Goal: Ask a question

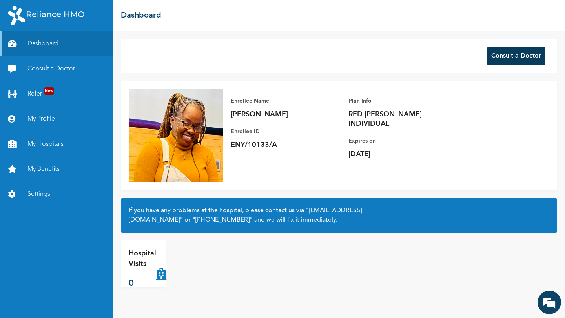
click at [511, 56] on button "Consult a Doctor" at bounding box center [516, 56] width 58 height 18
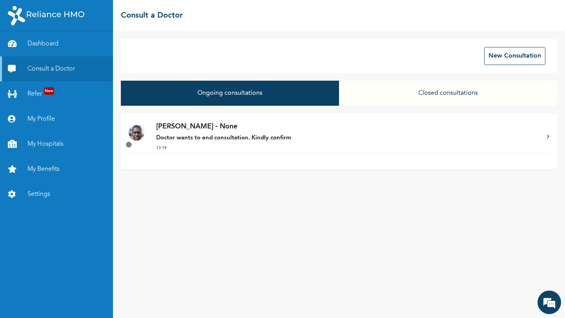
click at [277, 138] on strong "Doctor wants to end consultation. Kindly confirm" at bounding box center [223, 138] width 135 height 6
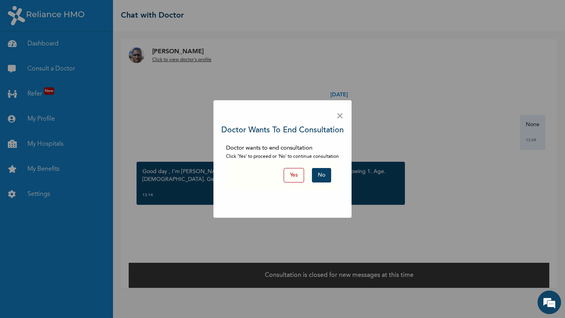
click at [323, 176] on button "No" at bounding box center [321, 175] width 19 height 15
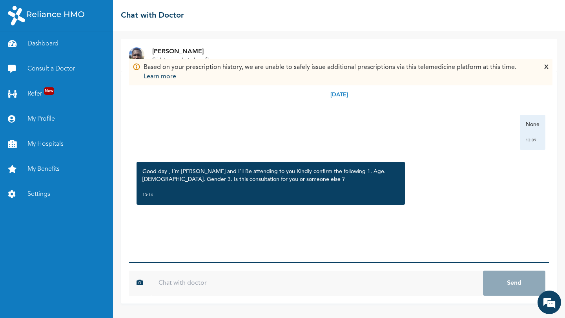
click at [178, 282] on input "text" at bounding box center [317, 283] width 332 height 25
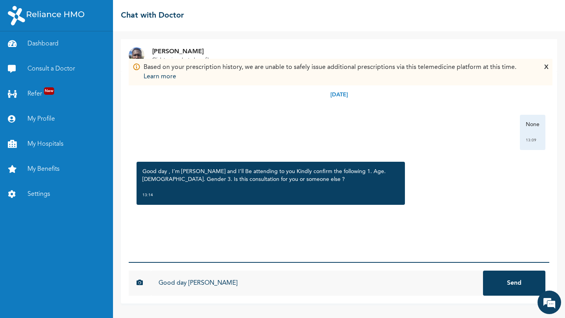
type input "Good day [PERSON_NAME]"
click at [483, 271] on button "Send" at bounding box center [514, 283] width 62 height 25
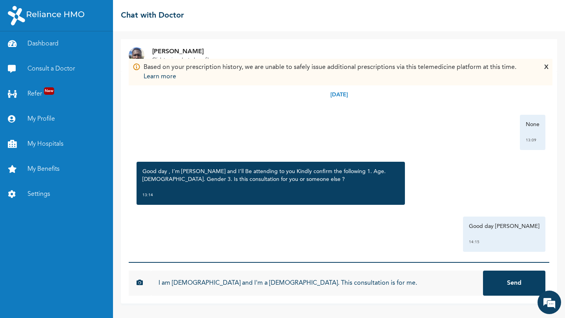
type input "I am [DEMOGRAPHIC_DATA] and I'm a [DEMOGRAPHIC_DATA]. This consultation is for …"
click at [483, 271] on button "Send" at bounding box center [514, 283] width 62 height 25
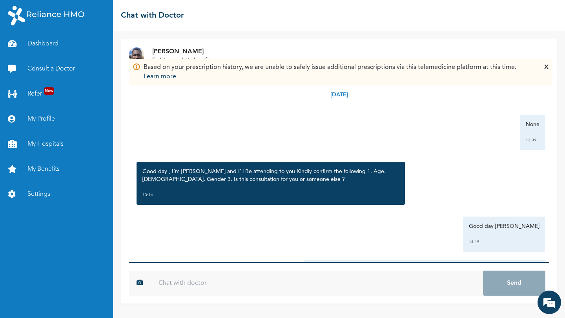
scroll to position [51, 0]
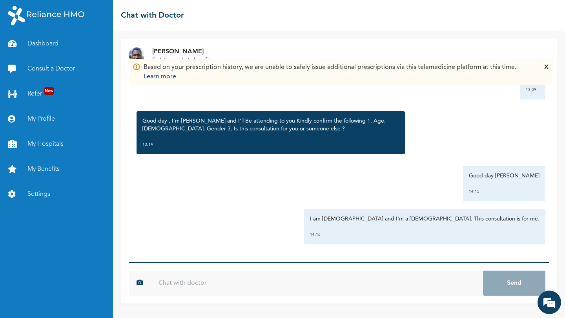
click at [288, 276] on input "text" at bounding box center [317, 283] width 332 height 25
type input "1"
click at [548, 69] on div "X" at bounding box center [546, 72] width 4 height 19
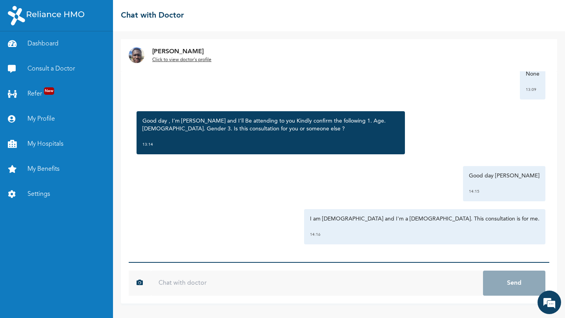
click at [173, 286] on input "text" at bounding box center [317, 283] width 332 height 25
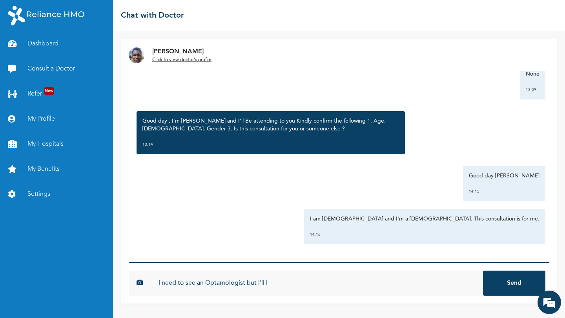
click at [217, 282] on input "I need to see an Optamologist but I'll l" at bounding box center [317, 283] width 332 height 25
click at [280, 281] on input "I need to see an Opthamologist but I'll l" at bounding box center [317, 283] width 332 height 25
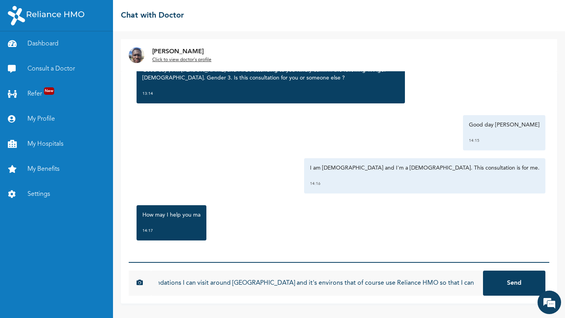
scroll to position [0, 197]
type input "I need to see an Opthamologist but I'll like to get hospital recommendations I …"
click at [483, 271] on button "Send" at bounding box center [514, 283] width 62 height 25
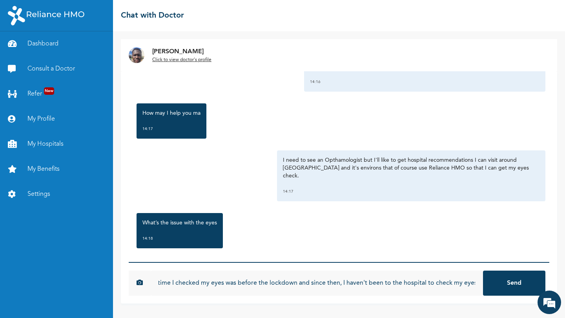
scroll to position [0, 26]
type input "The last time I checked my eyes was before the lockdown and since then, I haven…"
click at [483, 271] on button "Send" at bounding box center [514, 283] width 62 height 25
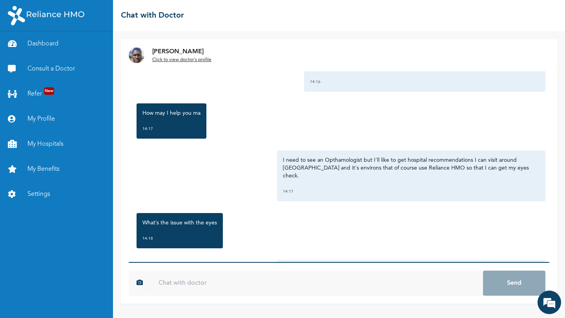
scroll to position [255, 0]
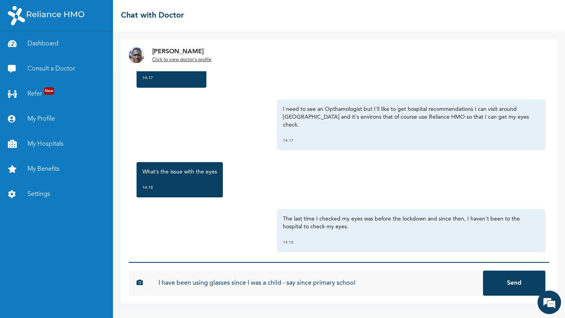
type input "I have been using glasses since I was a child - say since primary school"
click at [483, 271] on button "Send" at bounding box center [514, 283] width 62 height 25
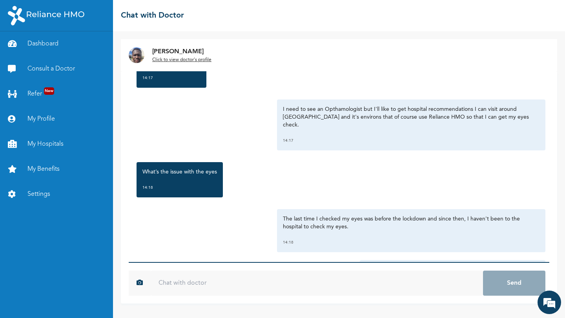
click at [256, 280] on input "text" at bounding box center [317, 283] width 332 height 25
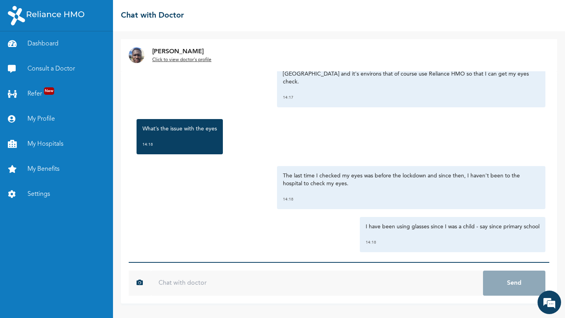
click at [242, 283] on input "text" at bounding box center [317, 283] width 332 height 25
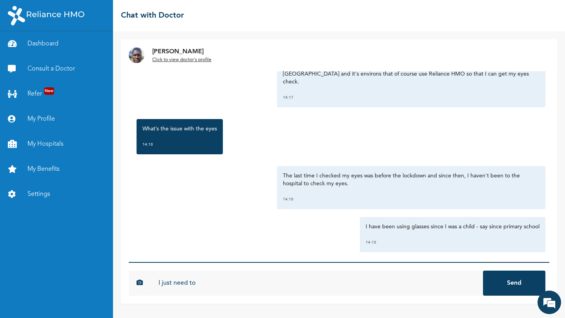
type input "I just need to"
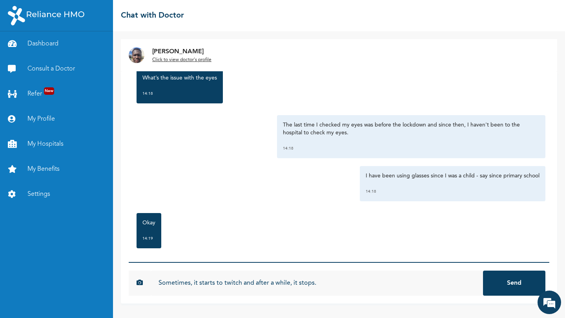
type input "Sometimes, it starts to twitch and after a while, it stops."
click at [483, 271] on button "Send" at bounding box center [514, 283] width 62 height 25
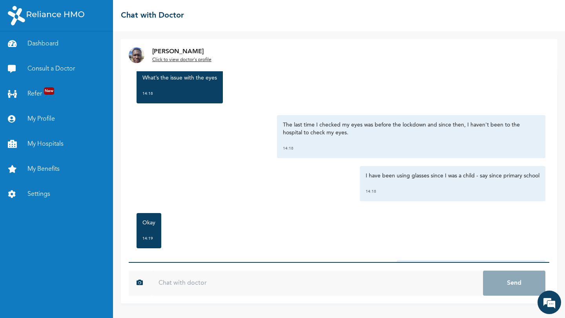
scroll to position [392, 0]
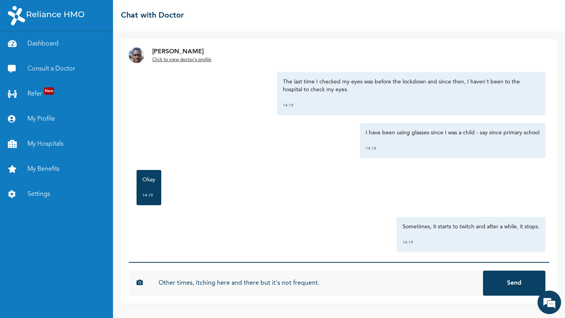
type input "Other times, itching here and there but it's not frequent."
click at [483, 271] on button "Send" at bounding box center [514, 283] width 62 height 25
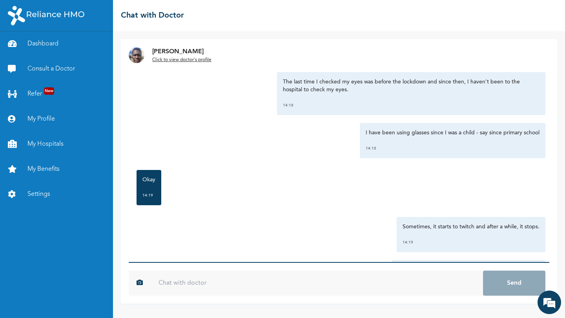
scroll to position [435, 0]
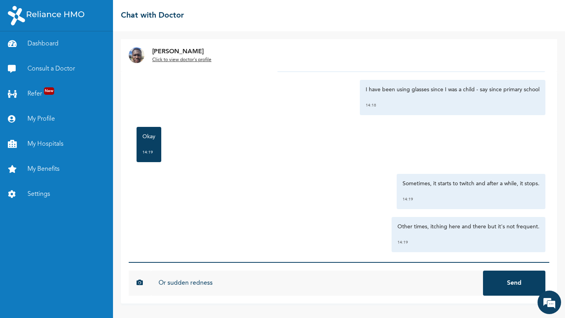
type input "Or sudden redness"
click at [483, 271] on button "Send" at bounding box center [514, 283] width 62 height 25
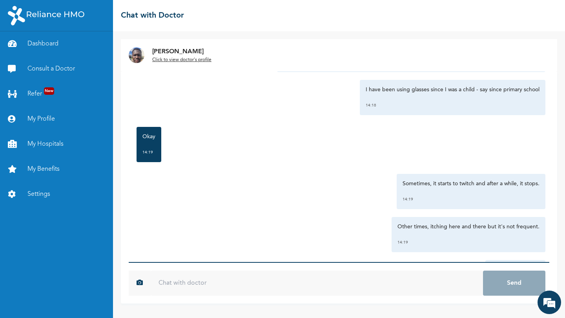
scroll to position [478, 0]
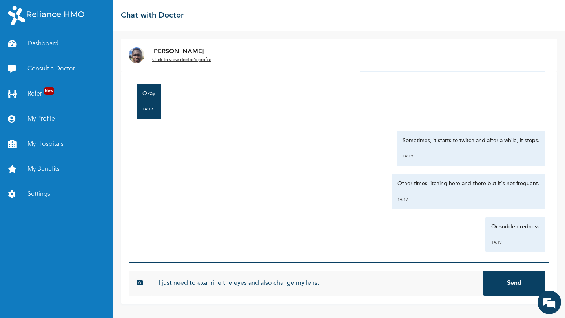
type input "I just need to examine the eyes and also change my lens."
click at [483, 271] on button "Send" at bounding box center [514, 283] width 62 height 25
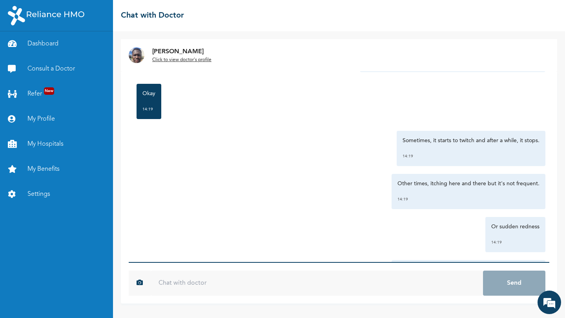
scroll to position [521, 0]
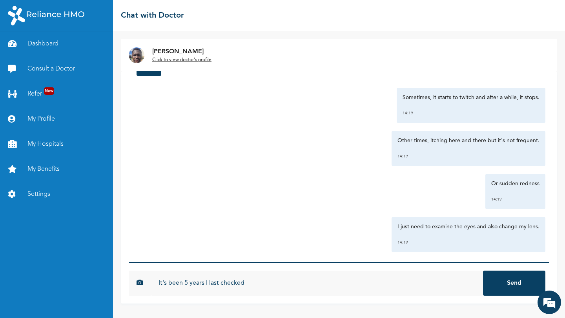
type input "It's been 5 years I last checked"
click at [483, 271] on button "Send" at bounding box center [514, 283] width 62 height 25
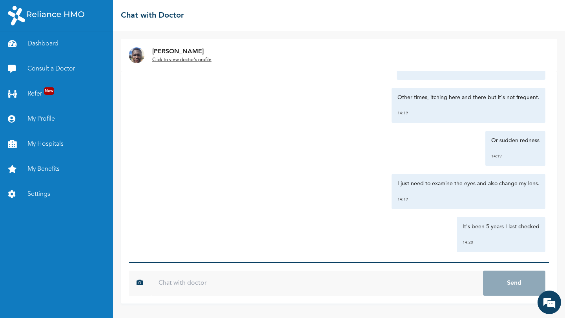
scroll to position [613, 0]
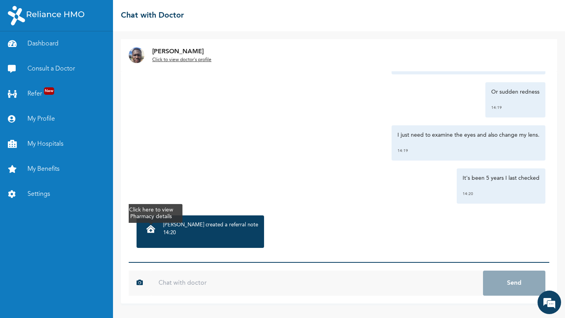
click at [151, 226] on icon at bounding box center [150, 230] width 9 height 8
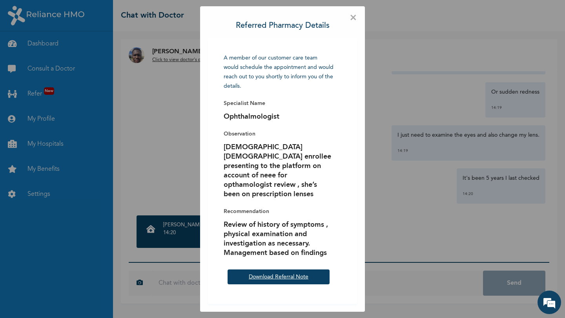
click at [262, 275] on link "Download Referral Note" at bounding box center [279, 277] width 60 height 5
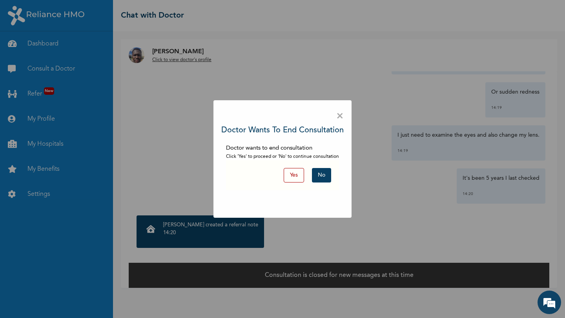
click at [319, 167] on div "Yes No" at bounding box center [282, 175] width 113 height 30
click at [324, 172] on button "No" at bounding box center [321, 175] width 19 height 15
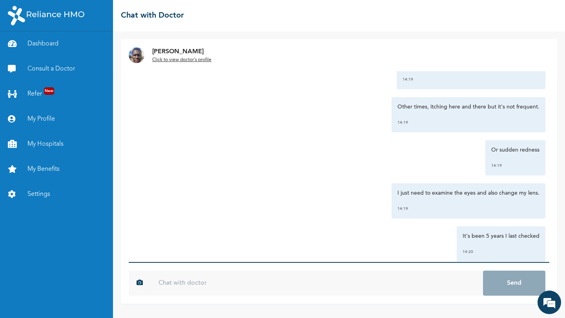
scroll to position [715, 0]
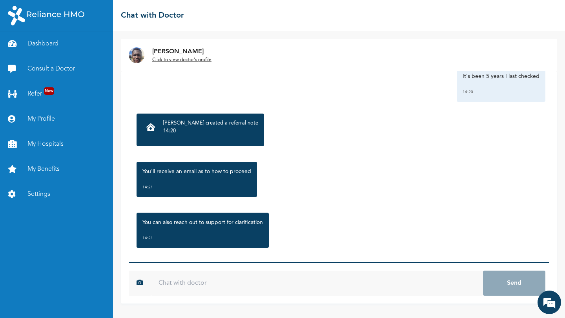
click at [186, 284] on input "text" at bounding box center [317, 283] width 332 height 25
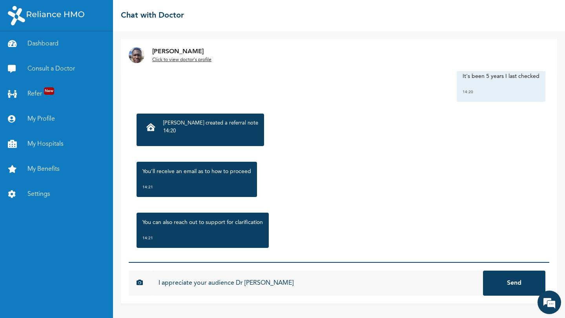
type input "I appreciate your audience Dr [PERSON_NAME]"
click at [483, 271] on button "Send" at bounding box center [514, 283] width 62 height 25
type input "Will I be referred to an eye specialist?"
click at [483, 271] on button "Send" at bounding box center [514, 283] width 62 height 25
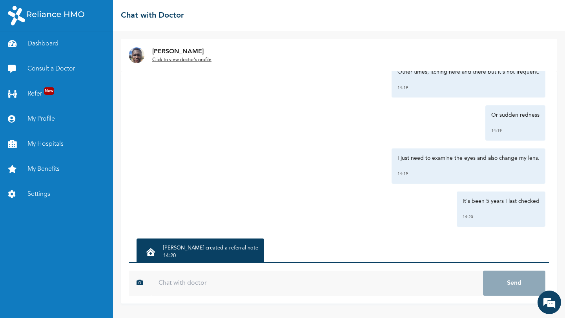
scroll to position [555, 0]
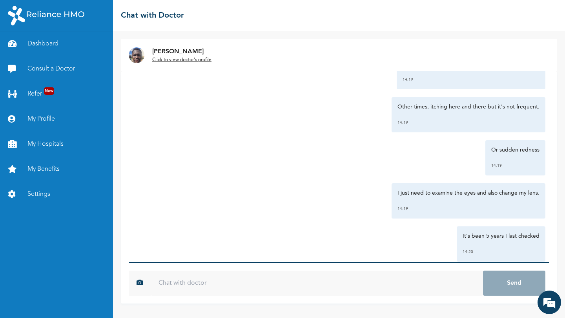
click at [206, 58] on u "Click to view doctor's profile" at bounding box center [181, 60] width 59 height 5
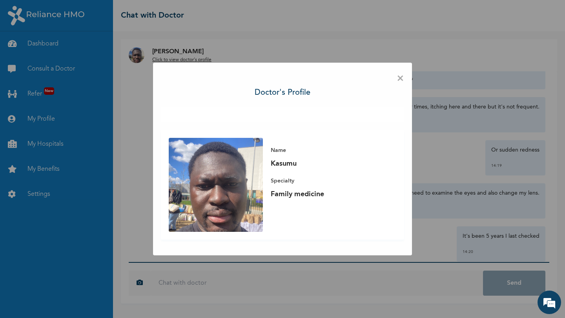
click at [402, 77] on span "×" at bounding box center [400, 79] width 7 height 16
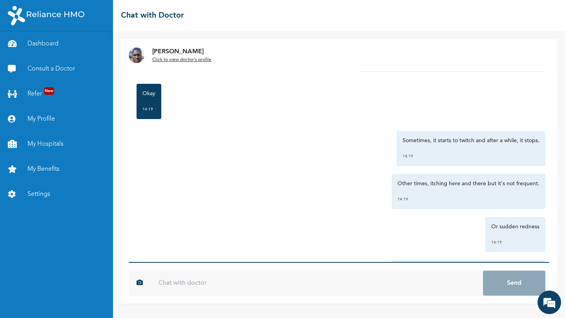
scroll to position [801, 0]
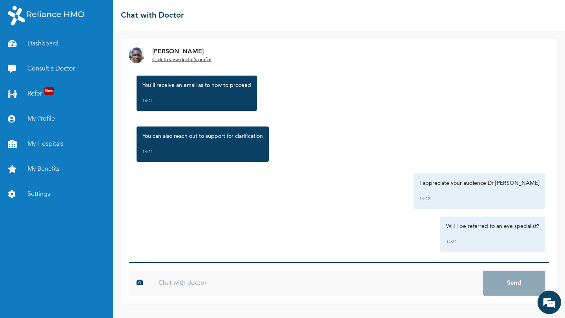
click at [182, 287] on input "text" at bounding box center [317, 283] width 332 height 25
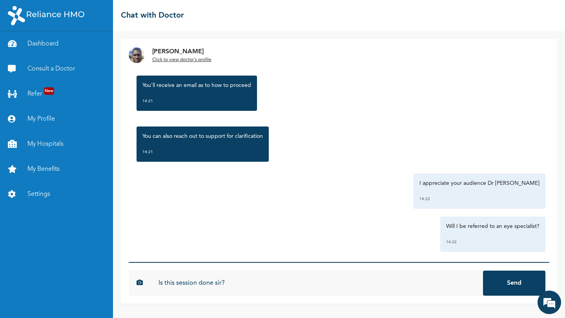
type input "Is this session done sir?"
click at [483, 271] on button "Send" at bounding box center [514, 283] width 62 height 25
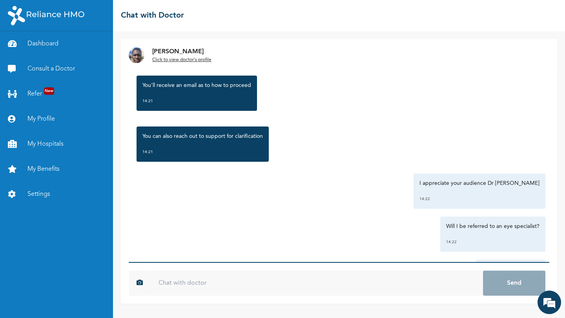
scroll to position [844, 0]
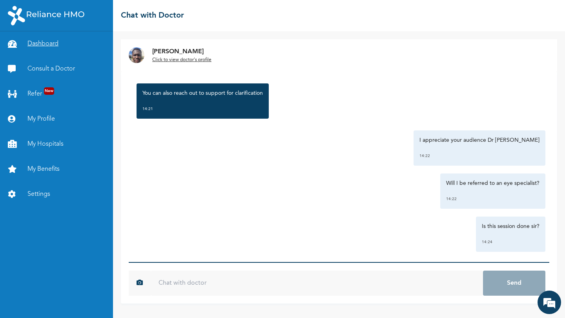
click at [49, 43] on link "Dashboard" at bounding box center [56, 43] width 113 height 25
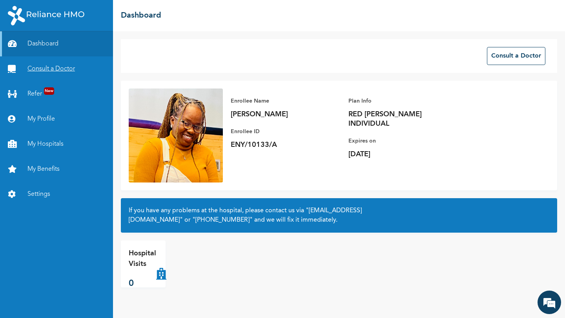
click at [75, 69] on link "Consult a Doctor" at bounding box center [56, 68] width 113 height 25
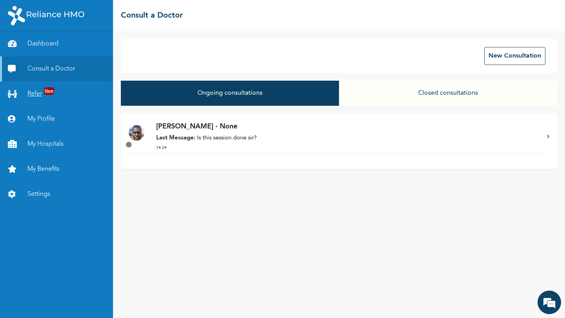
click at [38, 96] on link "Refer New" at bounding box center [56, 94] width 113 height 25
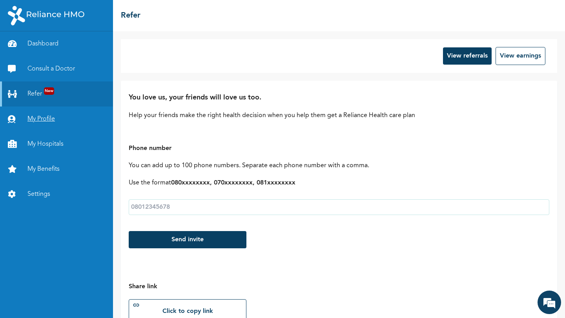
click at [44, 120] on link "My Profile" at bounding box center [56, 119] width 113 height 25
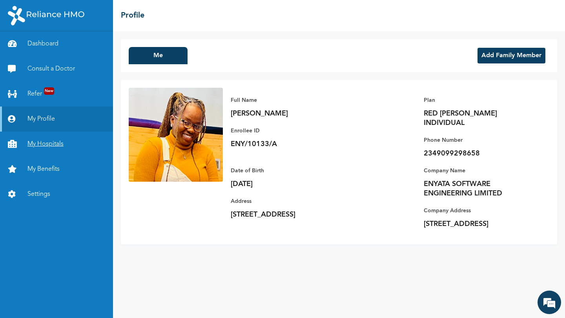
click at [58, 142] on link "My Hospitals" at bounding box center [56, 144] width 113 height 25
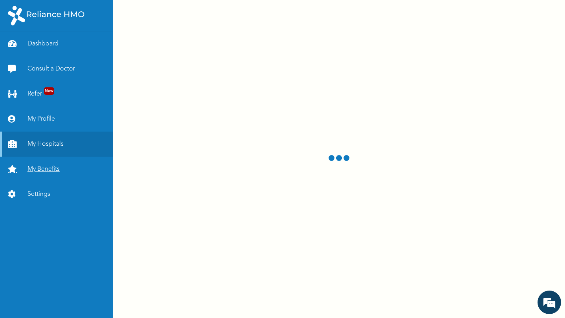
click at [53, 171] on link "My Benefits" at bounding box center [56, 169] width 113 height 25
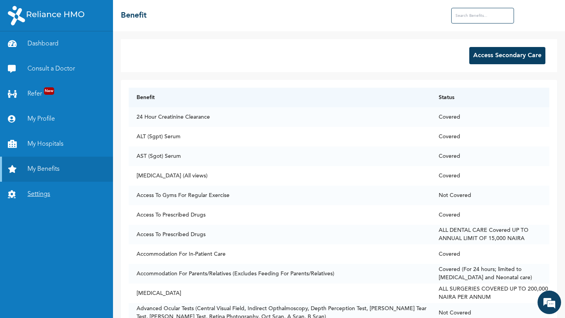
click at [51, 192] on link "Settings" at bounding box center [56, 194] width 113 height 25
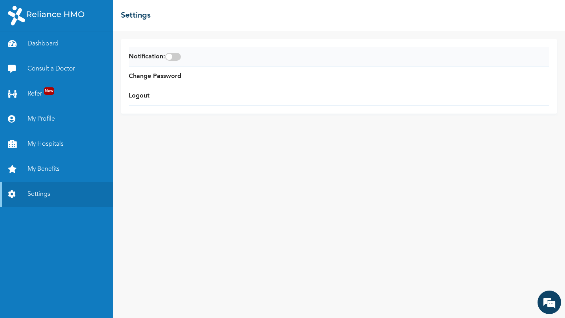
click at [174, 56] on span at bounding box center [173, 57] width 16 height 8
click at [0, 0] on input "checkbox" at bounding box center [0, 0] width 0 height 0
click at [66, 44] on link "Dashboard" at bounding box center [56, 43] width 113 height 25
